Goal: Task Accomplishment & Management: Use online tool/utility

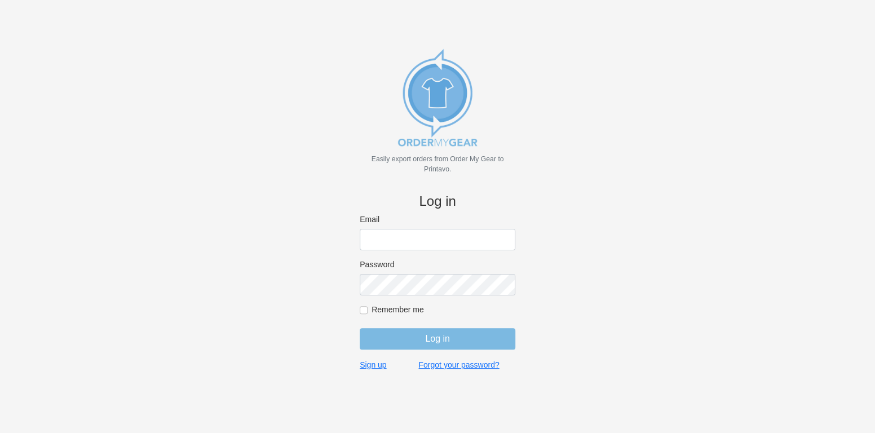
click at [379, 241] on input "Email" at bounding box center [438, 239] width 156 height 21
click at [375, 240] on input "Email" at bounding box center [438, 239] width 156 height 21
type input "r"
type input "[PERSON_NAME][EMAIL_ADDRESS][DOMAIN_NAME]"
click at [366, 311] on input "Remember me" at bounding box center [364, 310] width 8 height 8
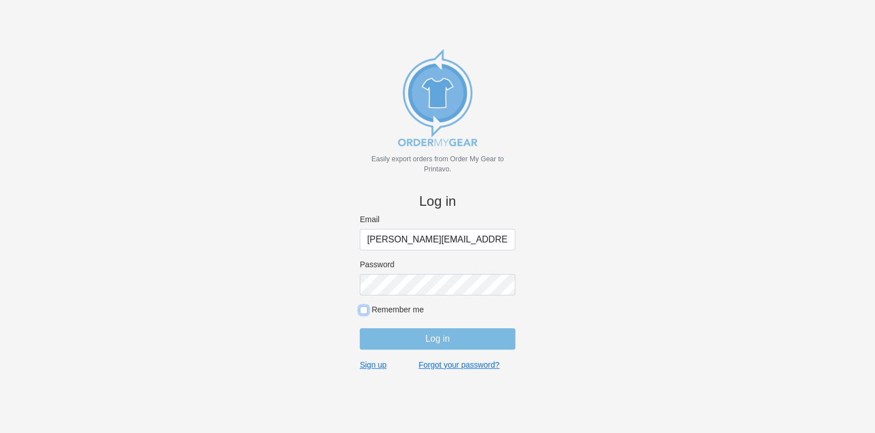
checkbox input "true"
click at [439, 339] on input "Log in" at bounding box center [438, 338] width 156 height 21
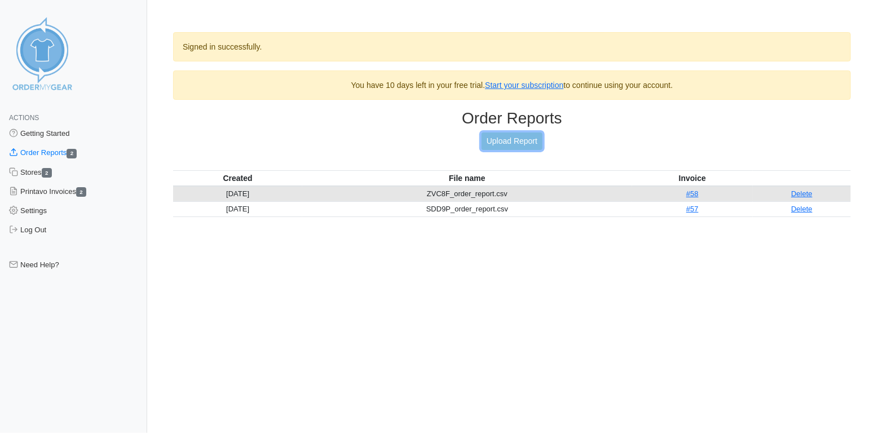
click at [513, 137] on link "Upload Report" at bounding box center [511, 140] width 61 height 17
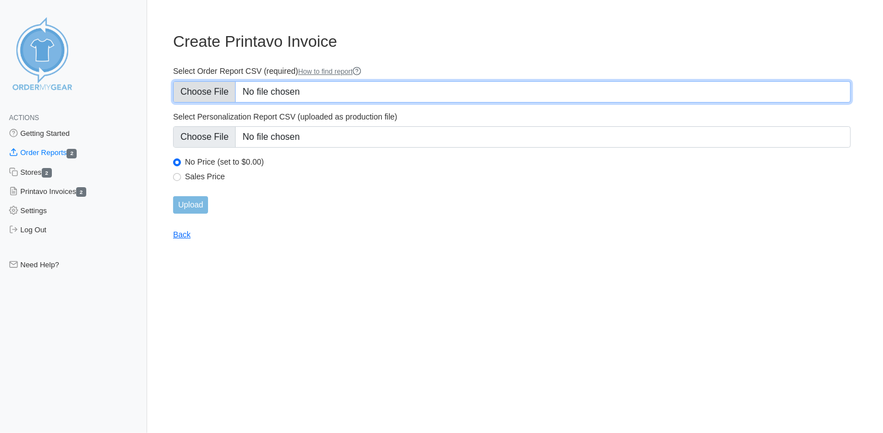
click at [205, 89] on input "Select Order Report CSV (required) How to find report" at bounding box center [512, 91] width 678 height 21
type input "C:\fakepath\WDHES_order_report.csv"
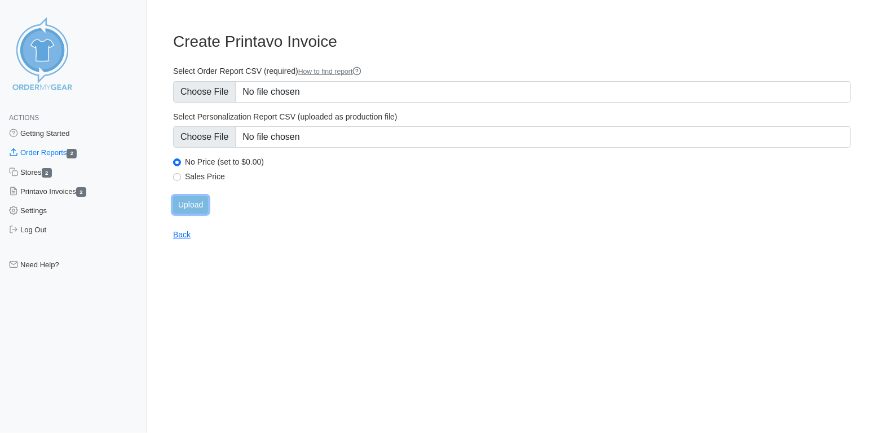
click at [195, 204] on input "Upload" at bounding box center [190, 204] width 35 height 17
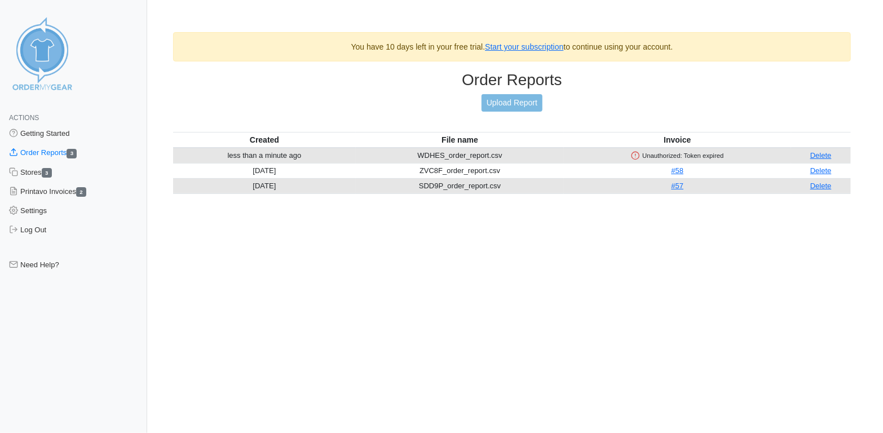
click at [635, 154] on line at bounding box center [635, 155] width 0 height 2
click at [56, 268] on link "Need Help?" at bounding box center [73, 264] width 147 height 19
click at [517, 103] on link "Upload Report" at bounding box center [511, 102] width 61 height 17
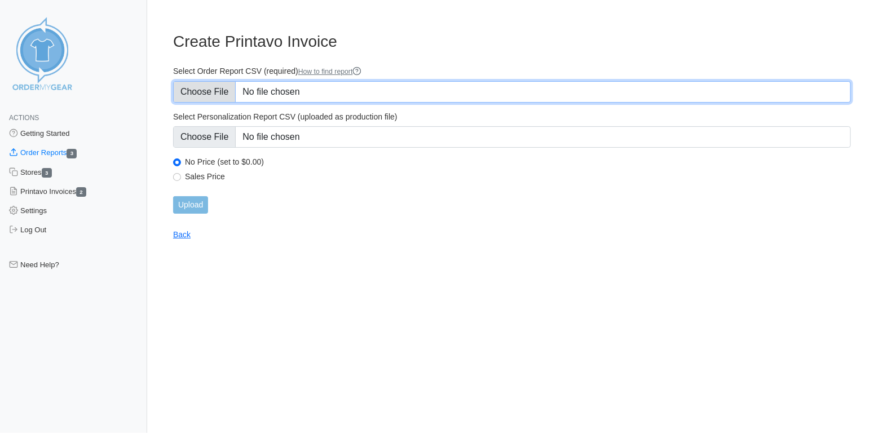
click at [197, 89] on input "Select Order Report CSV (required) How to find report" at bounding box center [512, 91] width 678 height 21
type input "C:\fakepath\VV9TR_order_report.csv"
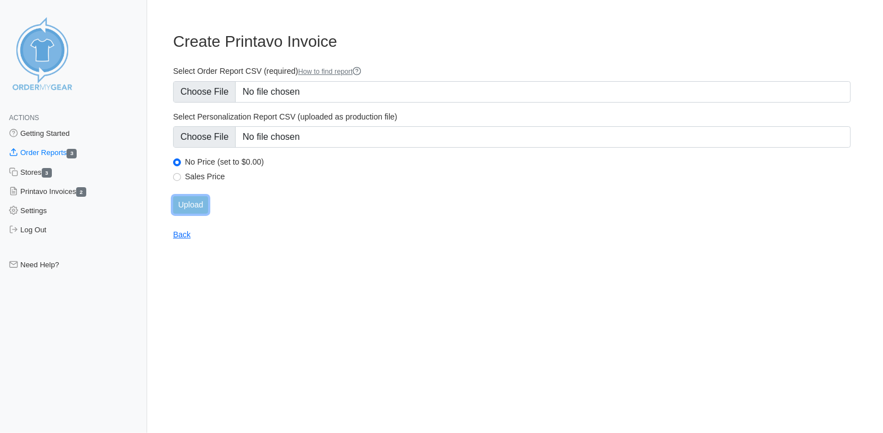
click at [185, 205] on input "Upload" at bounding box center [190, 204] width 35 height 17
